Goal: Task Accomplishment & Management: Use online tool/utility

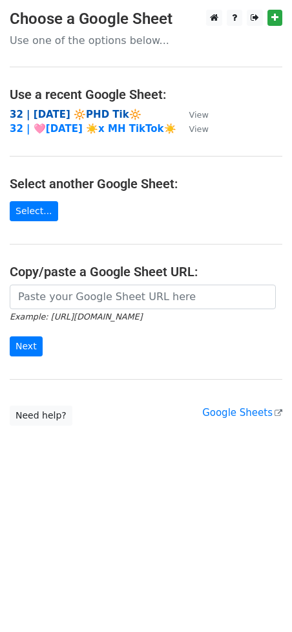
click at [94, 111] on strong "32 | AUG 28 🔆PHD Tik🔆" at bounding box center [76, 115] width 132 height 12
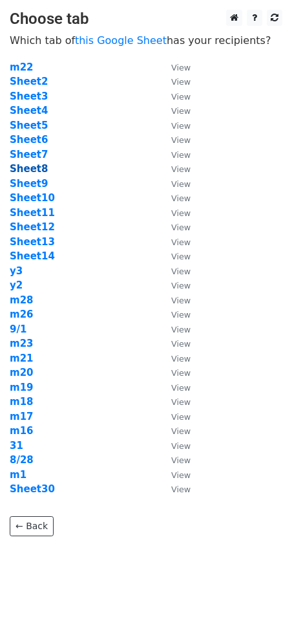
click at [34, 169] on strong "Sheet8" at bounding box center [29, 169] width 38 height 12
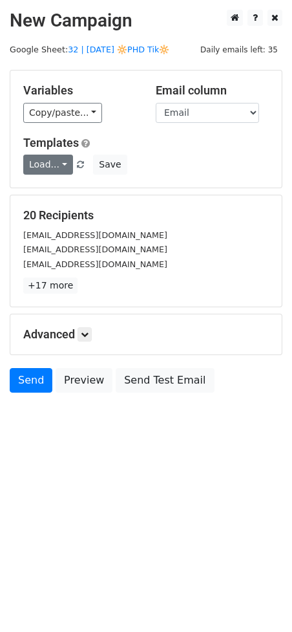
click at [45, 166] on link "Load..." at bounding box center [48, 165] width 50 height 20
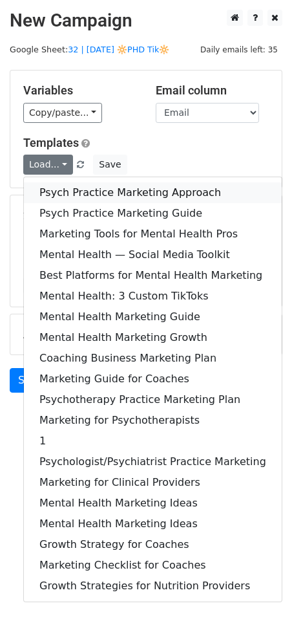
click at [62, 200] on link "Psych Practice Marketing Approach" at bounding box center [153, 192] width 258 height 21
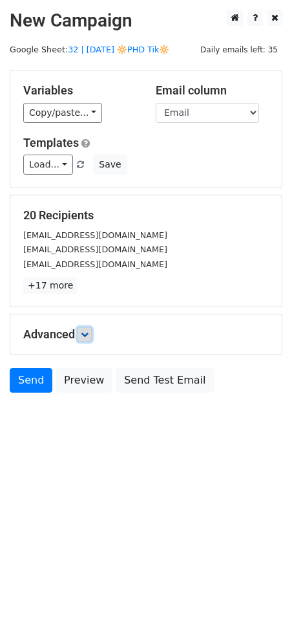
click at [92, 329] on link at bounding box center [85, 334] width 14 height 14
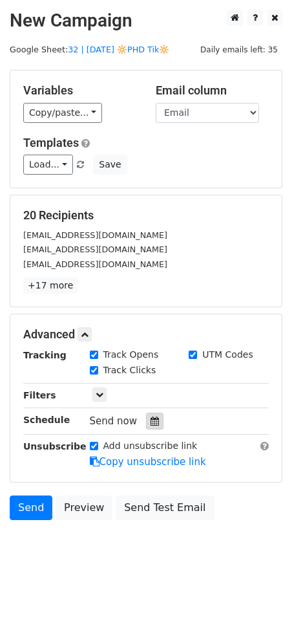
click at [151, 420] on icon at bounding box center [155, 420] width 8 height 9
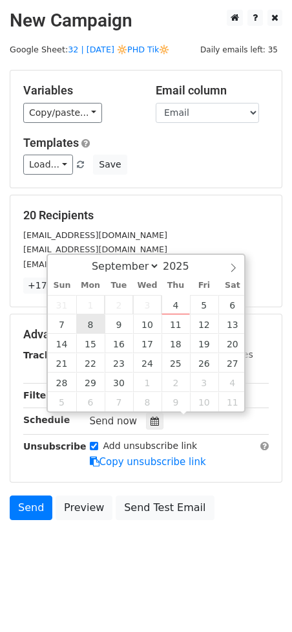
type input "2025-09-08 12:00"
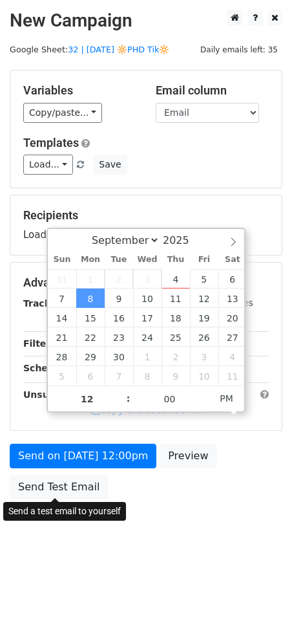
click at [98, 471] on div "Send on Sep 8 at 12:00pm Preview Send Test Email" at bounding box center [146, 474] width 292 height 62
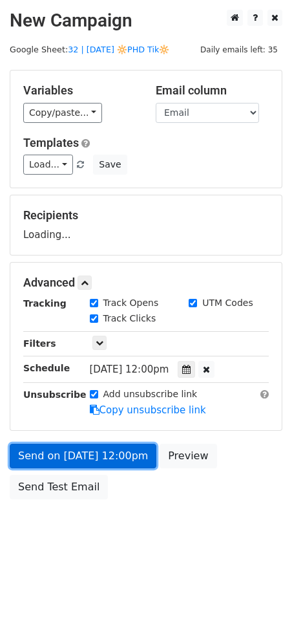
click at [103, 464] on link "Send on Sep 8 at 12:00pm" at bounding box center [83, 455] width 147 height 25
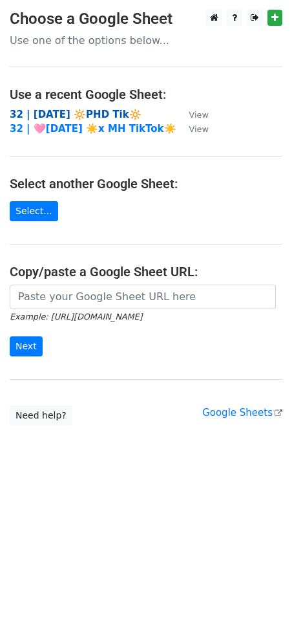
click at [70, 114] on strong "32 | AUG 28 🔆PHD Tik🔆" at bounding box center [76, 115] width 132 height 12
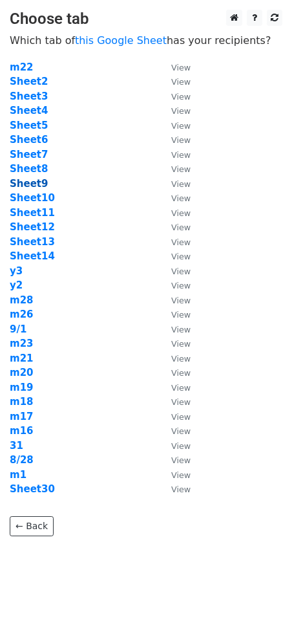
click at [33, 182] on strong "Sheet9" at bounding box center [29, 184] width 38 height 12
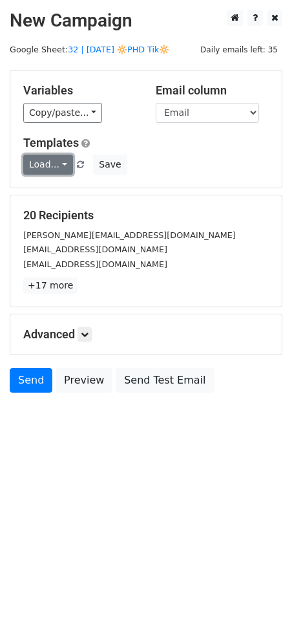
click at [49, 166] on link "Load..." at bounding box center [48, 165] width 50 height 20
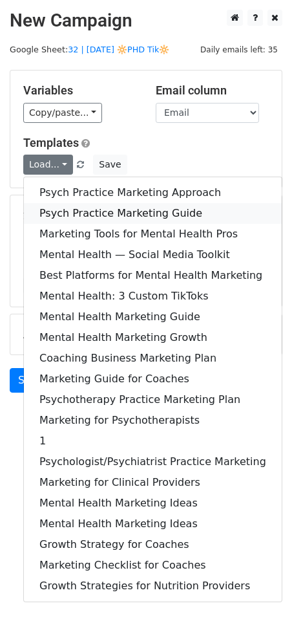
click at [58, 212] on link "Psych Practice Marketing Guide" at bounding box center [153, 213] width 258 height 21
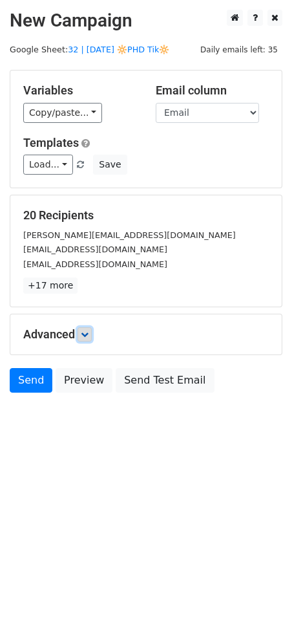
click at [87, 334] on icon at bounding box center [85, 334] width 8 height 8
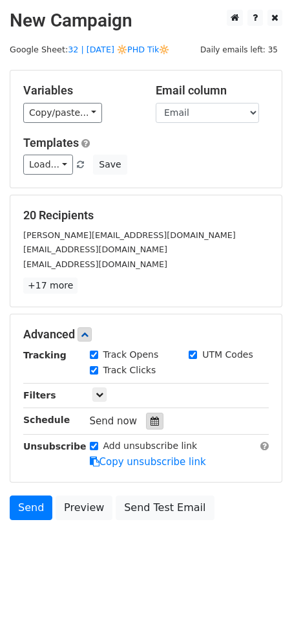
click at [151, 416] on icon at bounding box center [155, 420] width 8 height 9
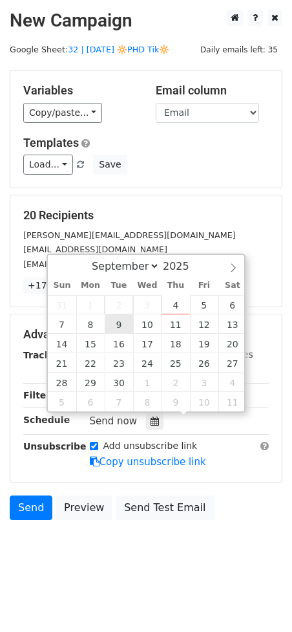
type input "2025-09-09 12:00"
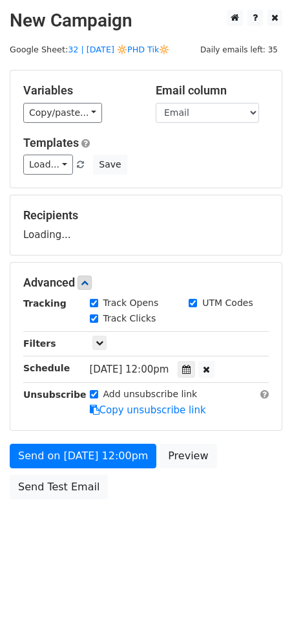
click at [123, 467] on div "Send on Sep 9 at 12:00pm Preview Send Test Email" at bounding box center [146, 474] width 292 height 62
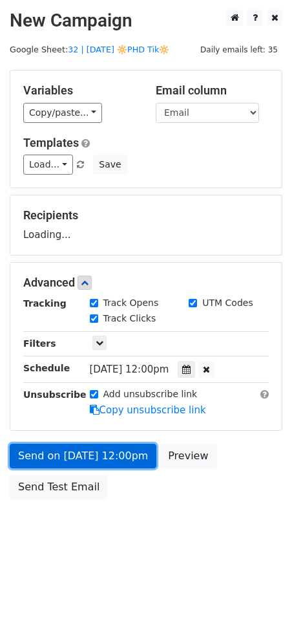
click at [123, 460] on form "Variables Copy/paste... {{Name}} {{Email}} Email column Name Email Templates Lo…" at bounding box center [146, 288] width 273 height 436
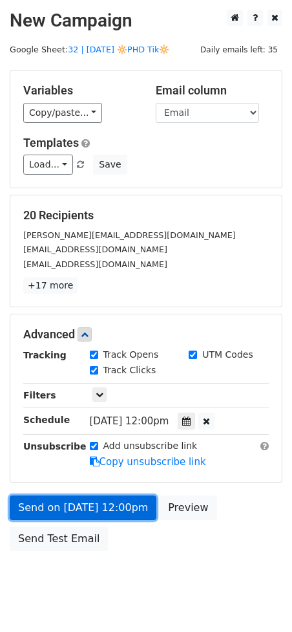
click at [64, 502] on link "Send on Sep 9 at 12:00pm" at bounding box center [83, 507] width 147 height 25
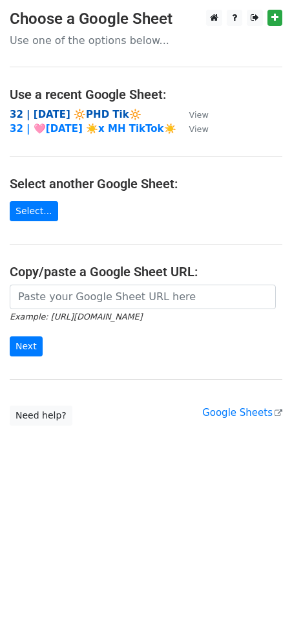
click at [86, 117] on strong "32 | [DATE] 🔆PHD Tik🔆" at bounding box center [76, 115] width 132 height 12
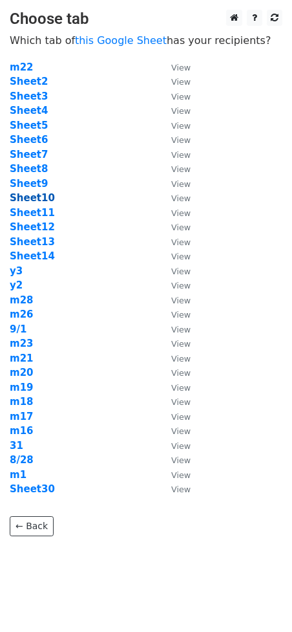
click at [28, 199] on strong "Sheet10" at bounding box center [32, 198] width 45 height 12
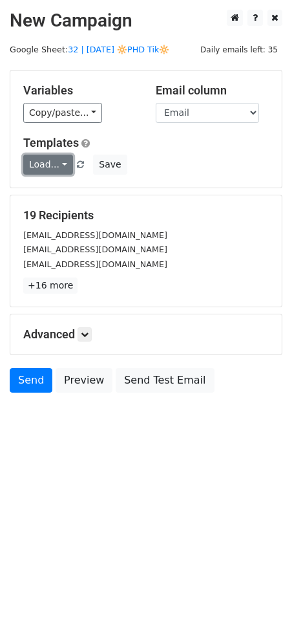
click at [43, 162] on link "Load..." at bounding box center [48, 165] width 50 height 20
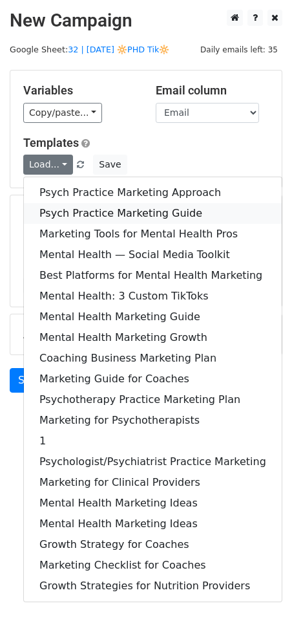
click at [90, 209] on link "Psych Practice Marketing Guide" at bounding box center [153, 213] width 258 height 21
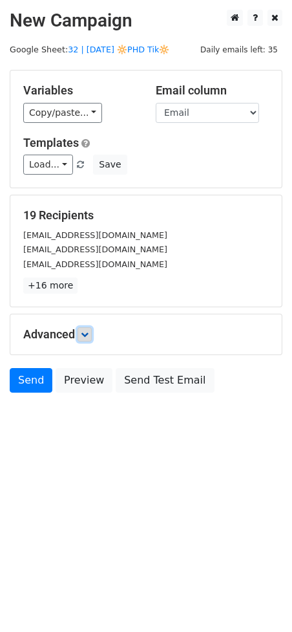
click at [81, 331] on link at bounding box center [85, 334] width 14 height 14
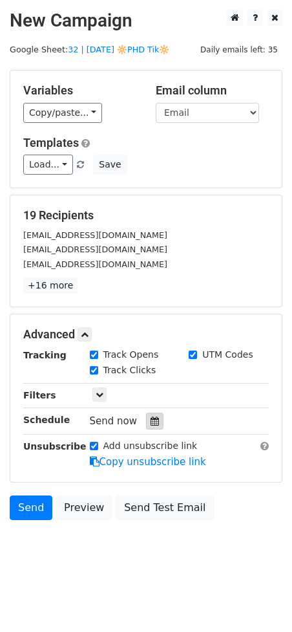
click at [151, 426] on div at bounding box center [154, 420] width 17 height 17
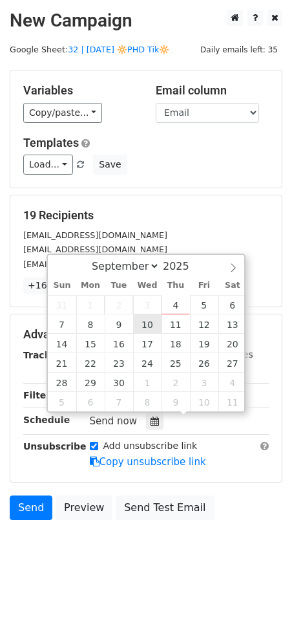
type input "2025-09-10 12:00"
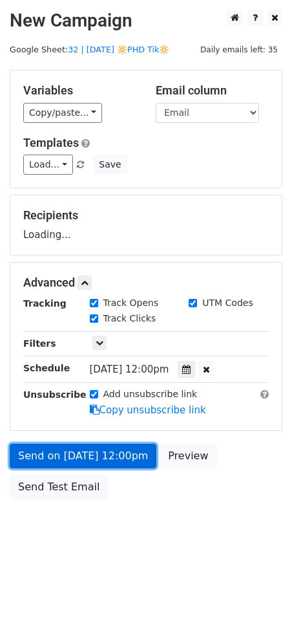
click at [107, 460] on link "Send on Sep 10 at 12:00pm" at bounding box center [83, 455] width 147 height 25
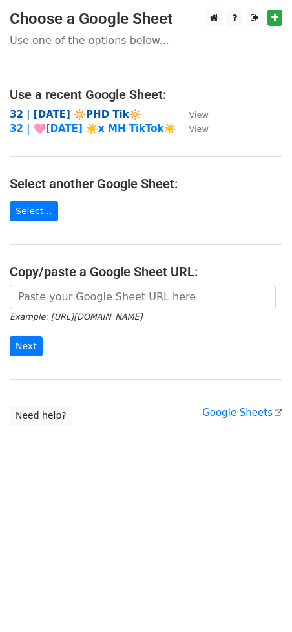
click at [78, 115] on strong "32 | [DATE] 🔆PHD Tik🔆" at bounding box center [76, 115] width 132 height 12
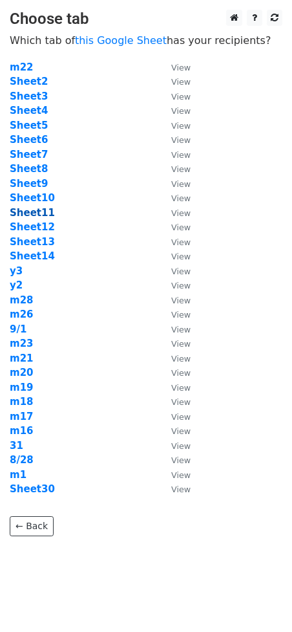
click at [37, 208] on strong "Sheet11" at bounding box center [32, 213] width 45 height 12
click at [39, 212] on strong "Sheet11" at bounding box center [32, 213] width 45 height 12
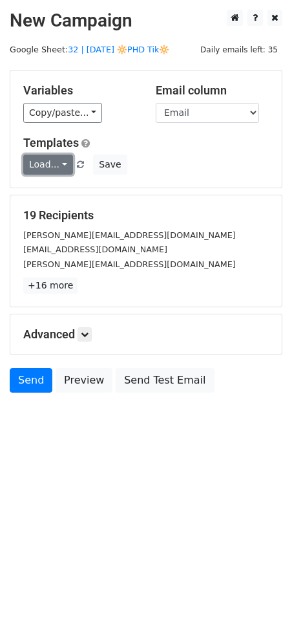
click at [48, 170] on link "Load..." at bounding box center [48, 165] width 50 height 20
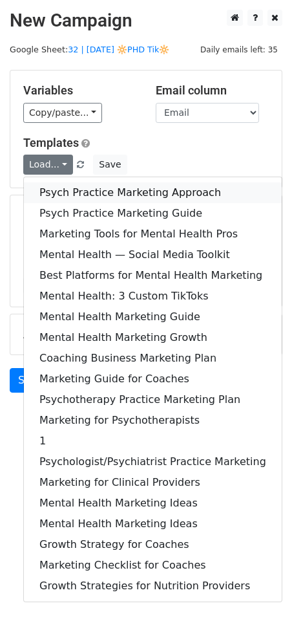
click at [70, 189] on link "Psych Practice Marketing Approach" at bounding box center [153, 192] width 258 height 21
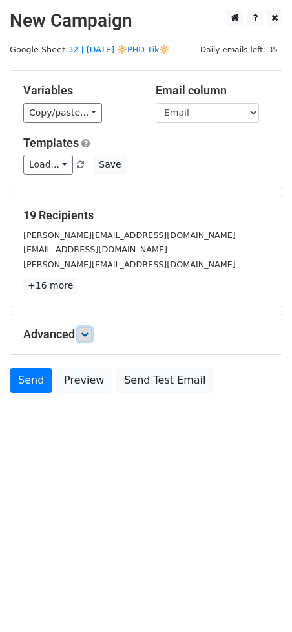
click at [89, 334] on icon at bounding box center [85, 334] width 8 height 8
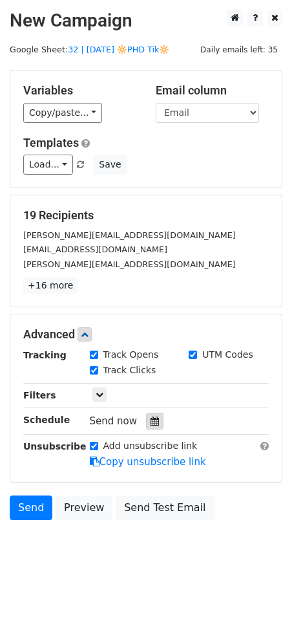
click at [152, 422] on icon at bounding box center [155, 420] width 8 height 9
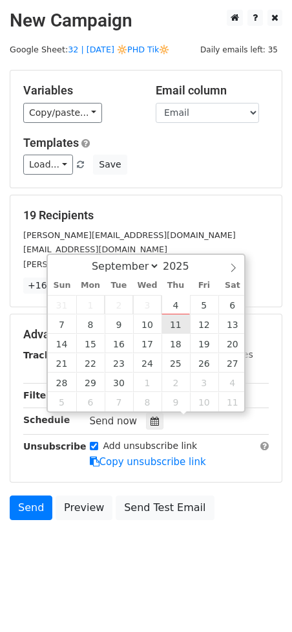
type input "2025-09-11 12:00"
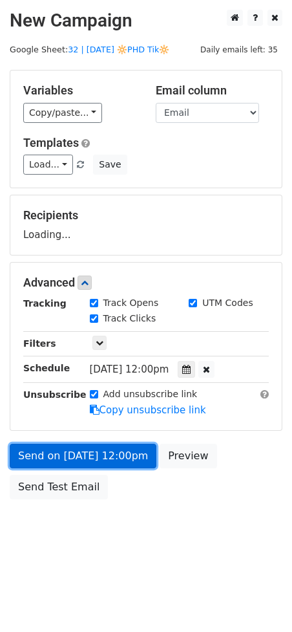
click at [120, 453] on link "Send on Sep 11 at 12:00pm" at bounding box center [83, 455] width 147 height 25
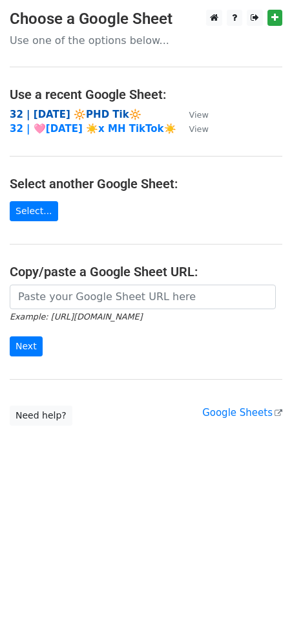
click at [103, 116] on strong "32 | AUG 28 🔆PHD Tik🔆" at bounding box center [76, 115] width 132 height 12
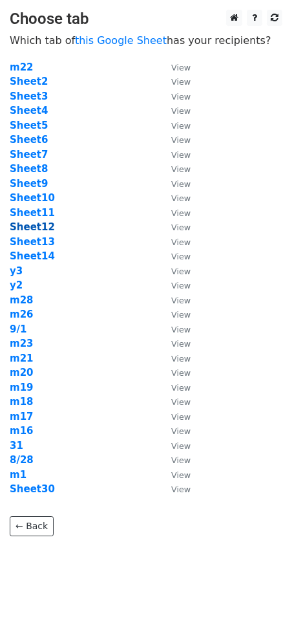
click at [36, 230] on strong "Sheet12" at bounding box center [32, 227] width 45 height 12
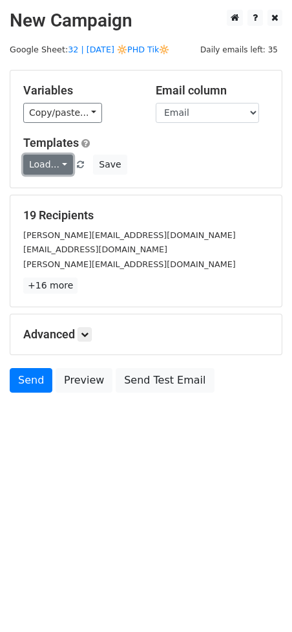
click at [47, 167] on link "Load..." at bounding box center [48, 165] width 50 height 20
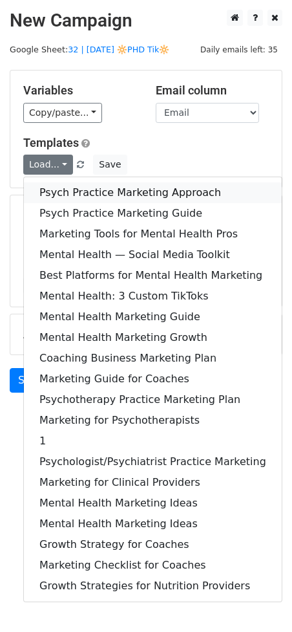
click at [64, 187] on link "Psych Practice Marketing Approach" at bounding box center [153, 192] width 258 height 21
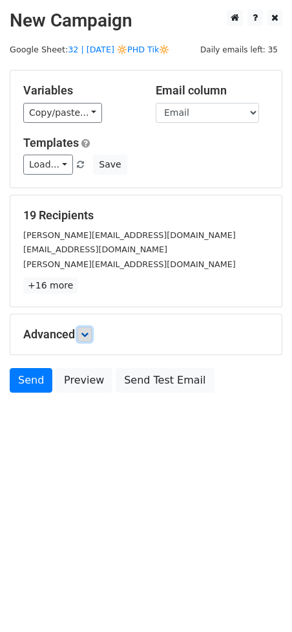
click at [85, 335] on icon at bounding box center [85, 334] width 8 height 8
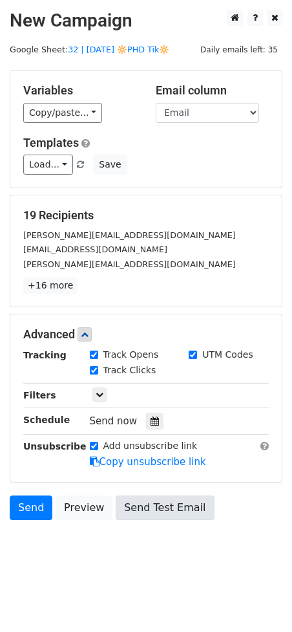
click at [151, 419] on icon at bounding box center [155, 420] width 8 height 9
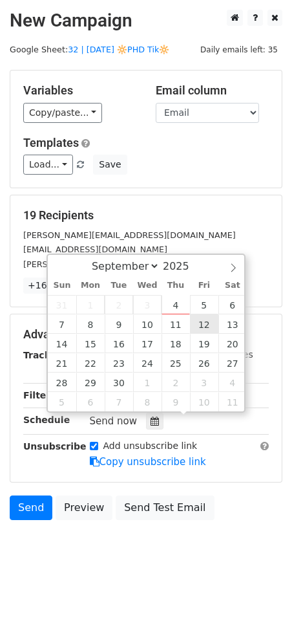
type input "2025-09-12 12:00"
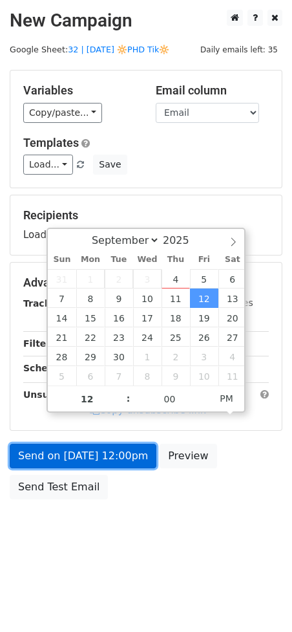
click at [118, 465] on link "Send on Sep 12 at 12:00pm" at bounding box center [83, 455] width 147 height 25
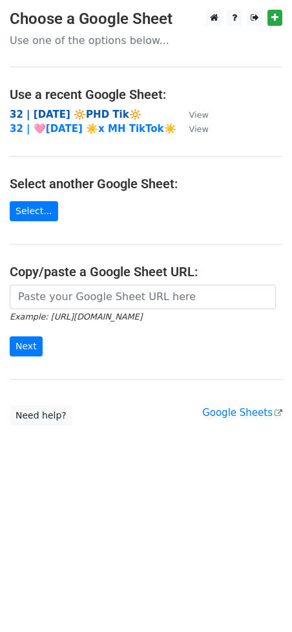
click at [87, 114] on strong "32 | AUG 28 🔆PHD Tik🔆" at bounding box center [76, 115] width 132 height 12
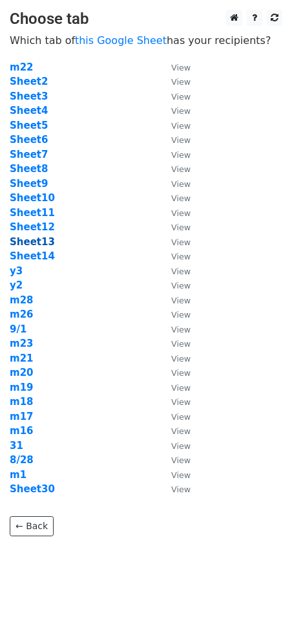
click at [36, 240] on strong "Sheet13" at bounding box center [32, 242] width 45 height 12
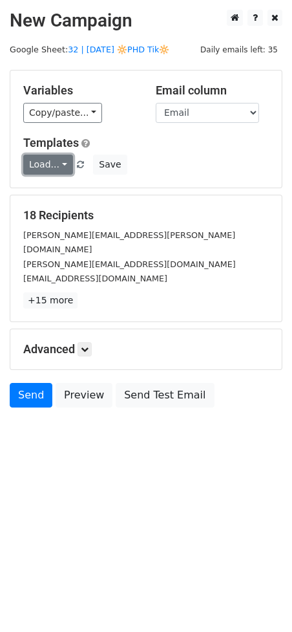
click at [56, 167] on link "Load..." at bounding box center [48, 165] width 50 height 20
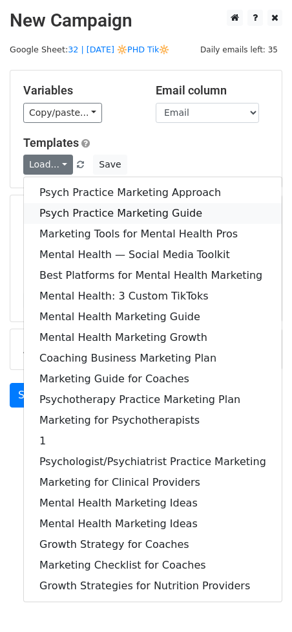
click at [96, 213] on link "Psych Practice Marketing Guide" at bounding box center [153, 213] width 258 height 21
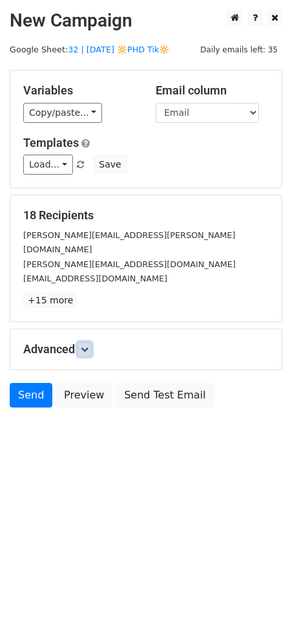
click at [86, 345] on icon at bounding box center [85, 349] width 8 height 8
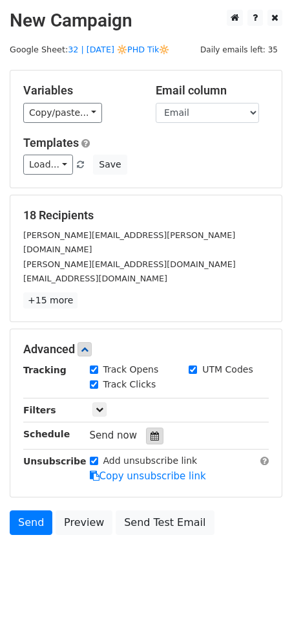
click at [151, 431] on icon at bounding box center [155, 435] width 8 height 9
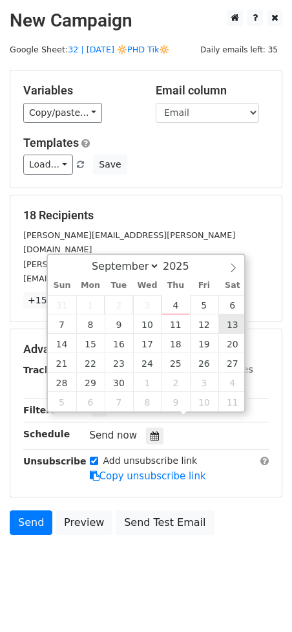
type input "[DATE] 12:00"
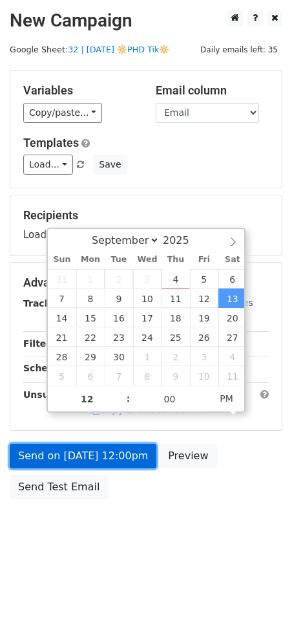
click at [126, 462] on link "Send on [DATE] 12:00pm" at bounding box center [83, 455] width 147 height 25
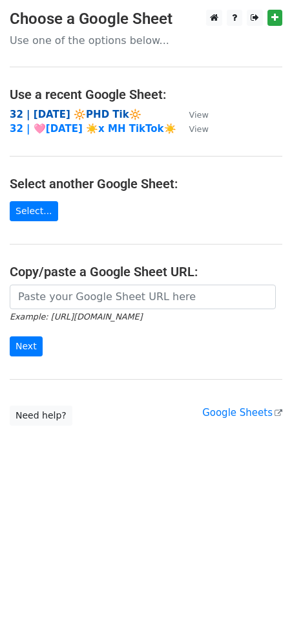
click at [85, 109] on strong "32 | [DATE] 🔆PHD Tik🔆" at bounding box center [76, 115] width 132 height 12
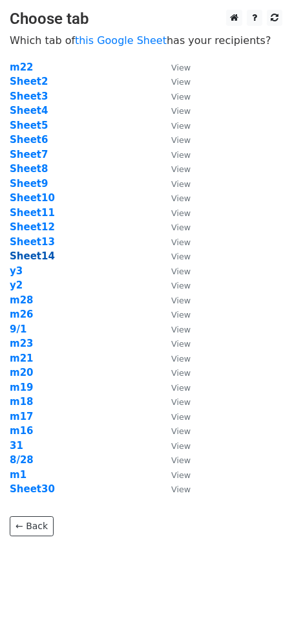
click at [32, 259] on strong "Sheet14" at bounding box center [32, 256] width 45 height 12
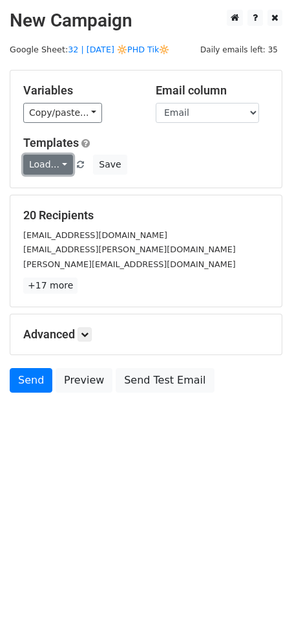
click at [45, 165] on link "Load..." at bounding box center [48, 165] width 50 height 20
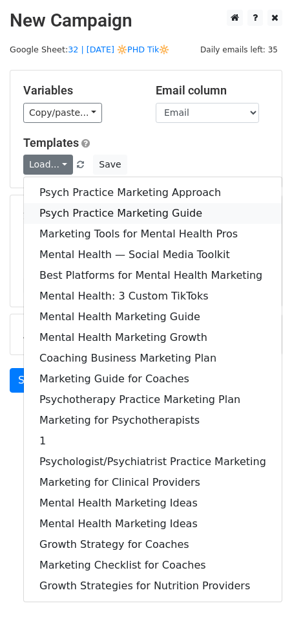
click at [80, 214] on link "Psych Practice Marketing Guide" at bounding box center [153, 213] width 258 height 21
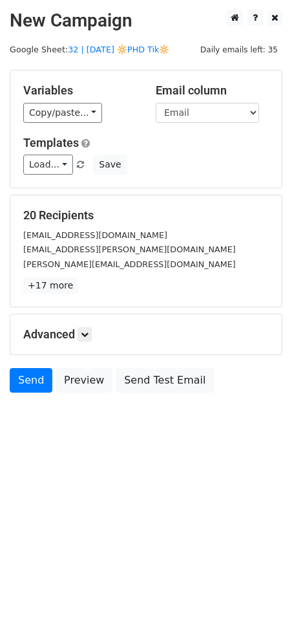
click at [88, 341] on div "Advanced Tracking Track Opens UTM Codes Track Clicks Filters Only include sprea…" at bounding box center [146, 334] width 272 height 40
click at [88, 331] on icon at bounding box center [85, 334] width 8 height 8
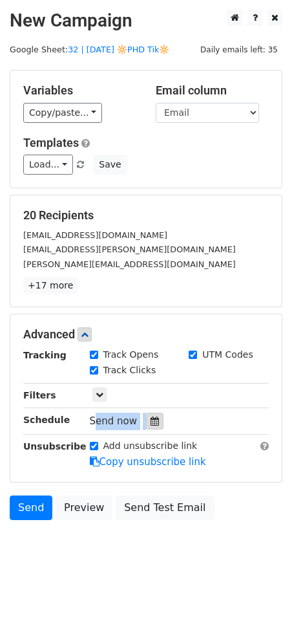
drag, startPoint x: 145, startPoint y: 407, endPoint x: 145, endPoint y: 414, distance: 7.1
click at [145, 414] on div "Tracking Track Opens UTM Codes Track Clicks Filters Only include spreadsheet ro…" at bounding box center [146, 408] width 246 height 121
click at [151, 419] on icon at bounding box center [155, 420] width 8 height 9
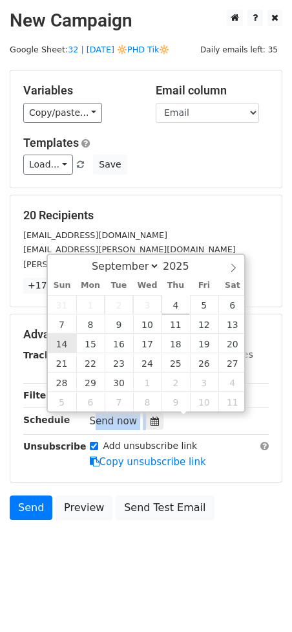
type input "[DATE] 12:00"
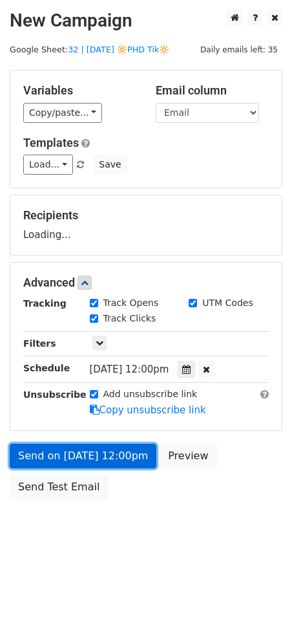
click at [89, 460] on link "Send on [DATE] 12:00pm" at bounding box center [83, 455] width 147 height 25
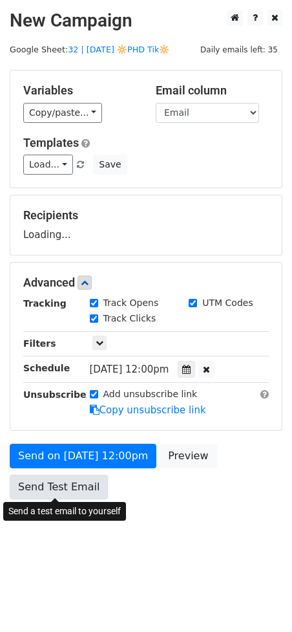
click at [65, 482] on link "Send Test Email" at bounding box center [59, 487] width 98 height 25
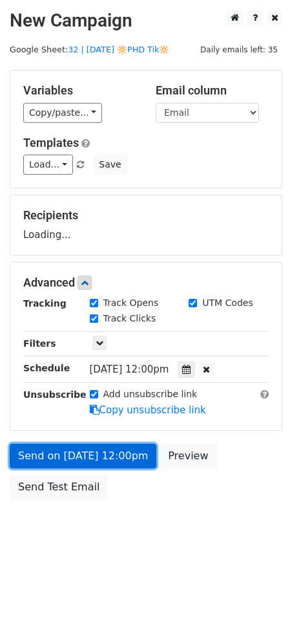
click at [87, 454] on link "Send on [DATE] 12:00pm" at bounding box center [83, 455] width 147 height 25
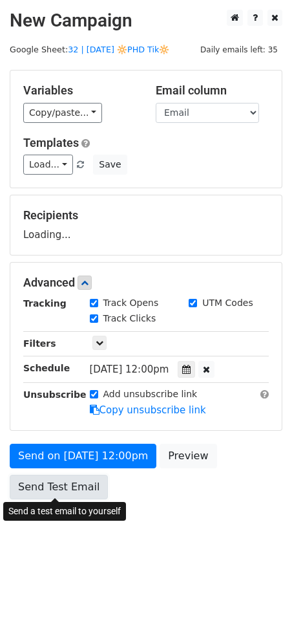
click at [72, 480] on link "Send Test Email" at bounding box center [59, 487] width 98 height 25
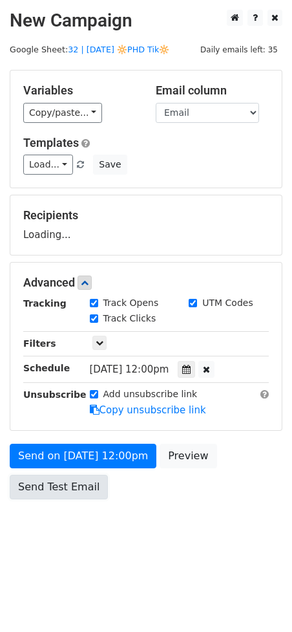
click at [72, 480] on link "Send Test Email" at bounding box center [59, 487] width 98 height 25
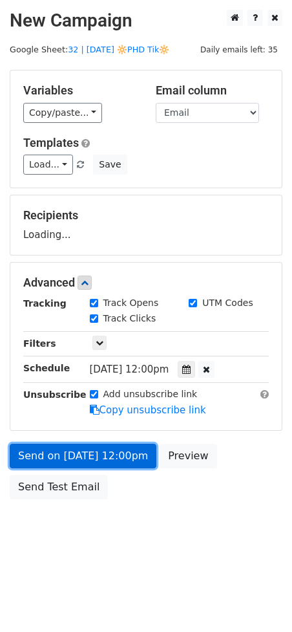
click at [87, 453] on link "Send on [DATE] 12:00pm" at bounding box center [83, 455] width 147 height 25
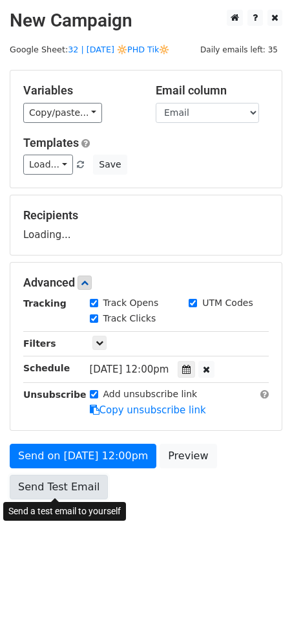
click at [73, 484] on link "Send Test Email" at bounding box center [59, 487] width 98 height 25
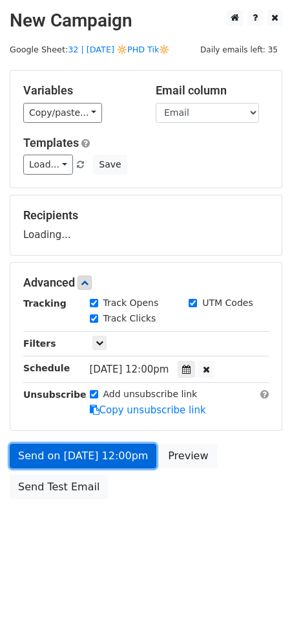
click at [107, 451] on link "Send on [DATE] 12:00pm" at bounding box center [83, 455] width 147 height 25
